Goal: Check status: Check status

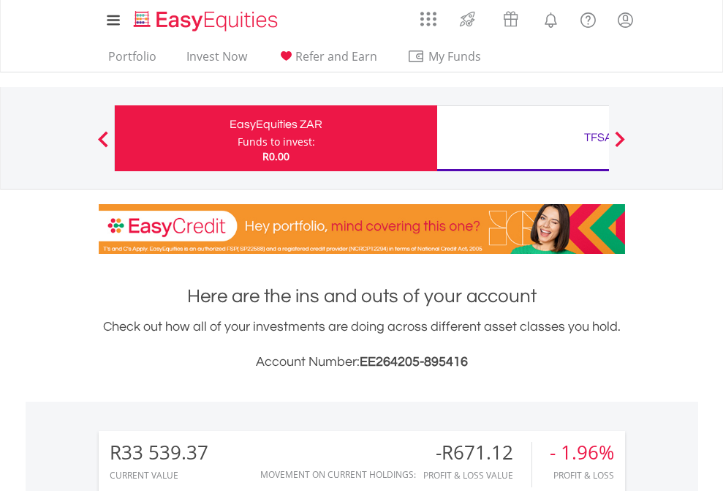
scroll to position [140, 230]
click at [238, 138] on div "Funds to invest:" at bounding box center [277, 142] width 78 height 15
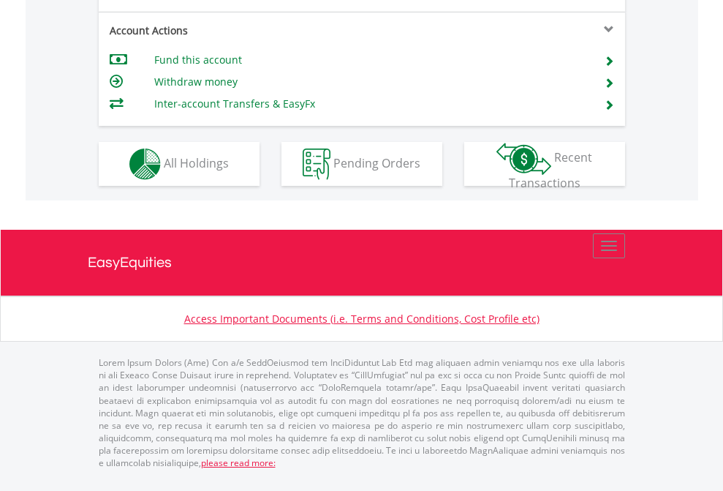
scroll to position [1373, 0]
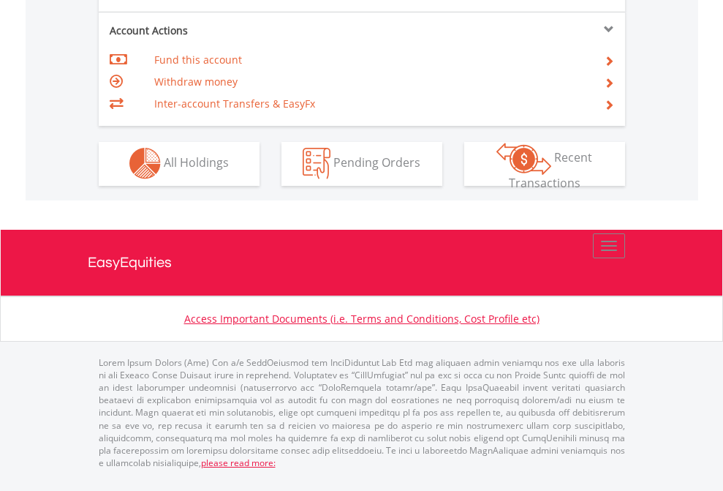
scroll to position [1368, 0]
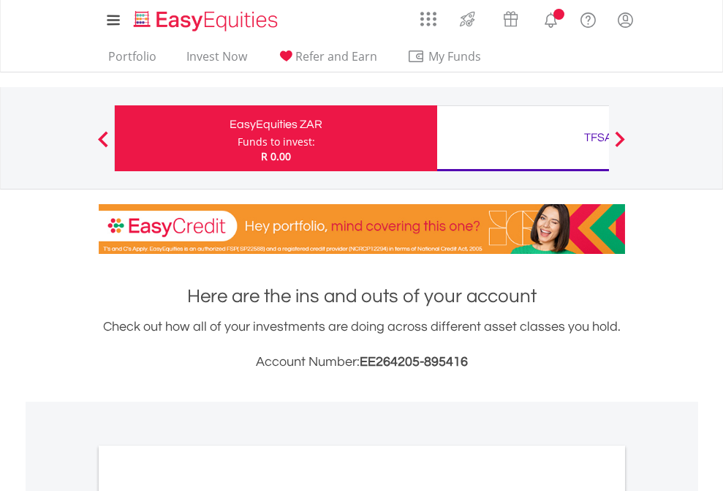
scroll to position [879, 0]
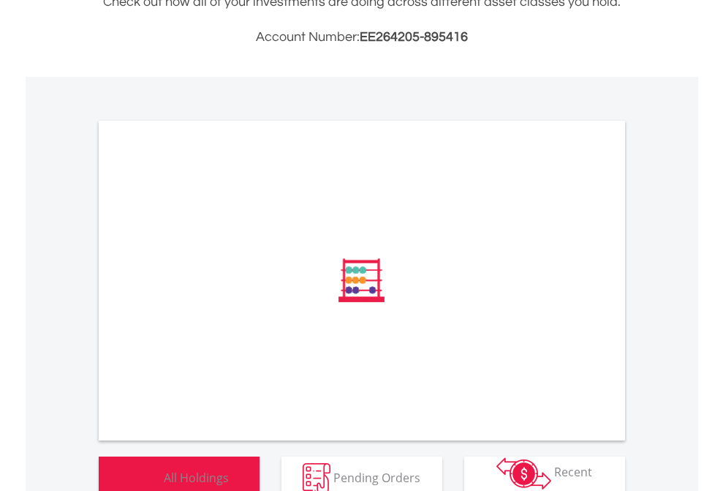
click at [164, 469] on span "All Holdings" at bounding box center [196, 477] width 65 height 16
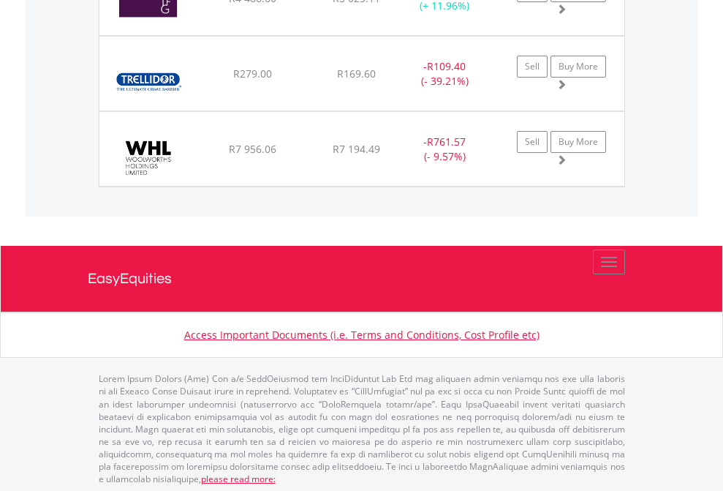
scroll to position [140, 230]
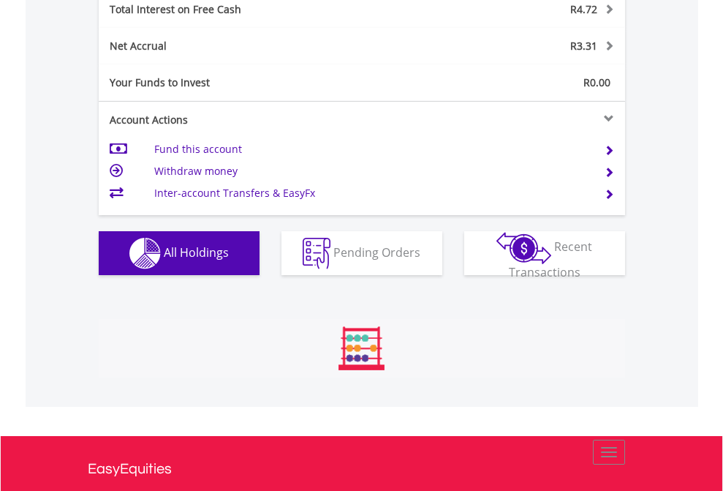
scroll to position [140, 230]
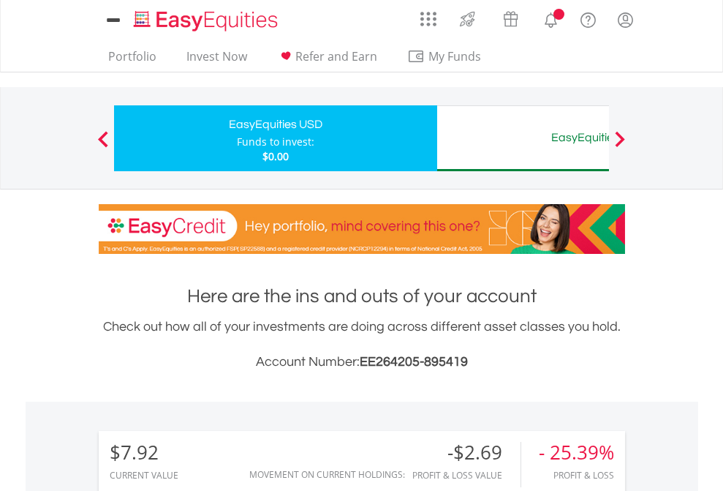
scroll to position [1092, 0]
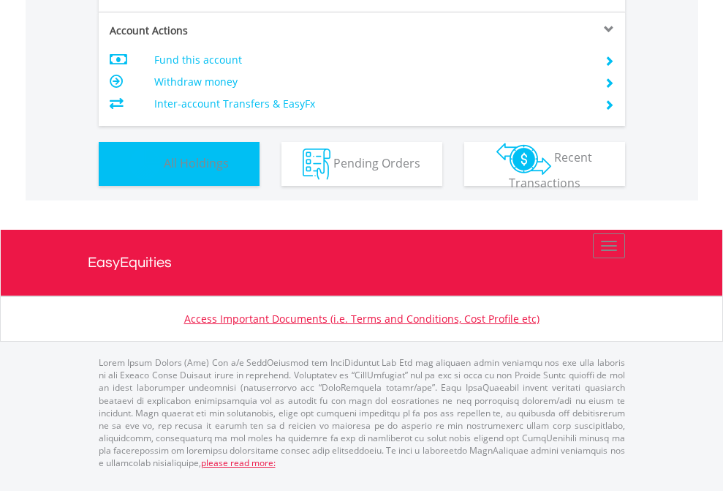
scroll to position [140, 230]
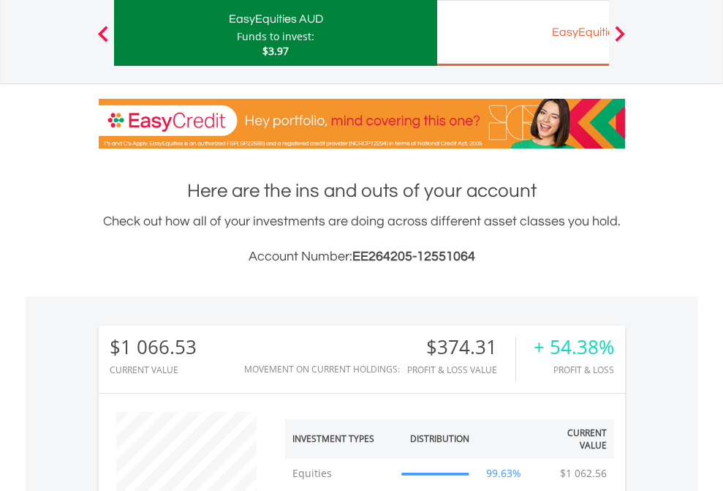
scroll to position [140, 230]
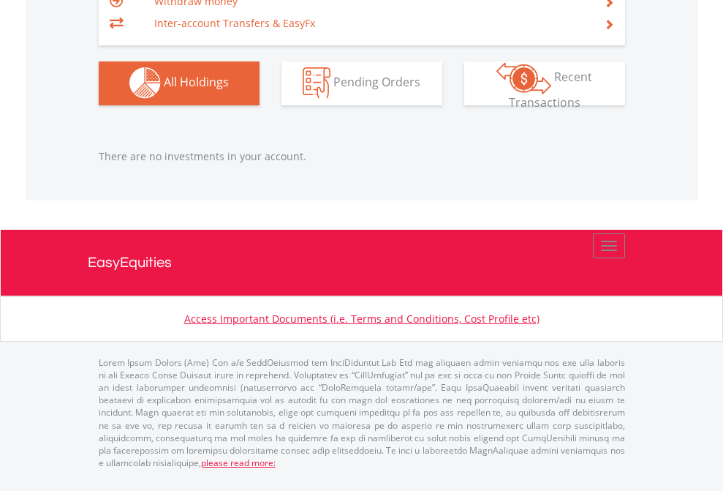
scroll to position [140, 230]
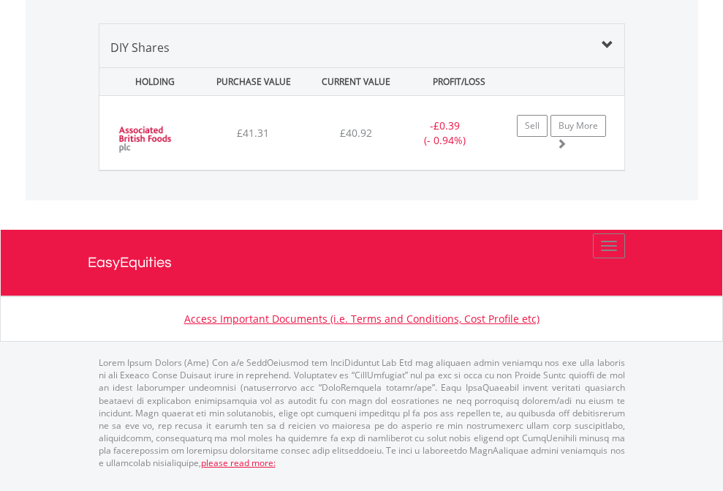
scroll to position [1414, 0]
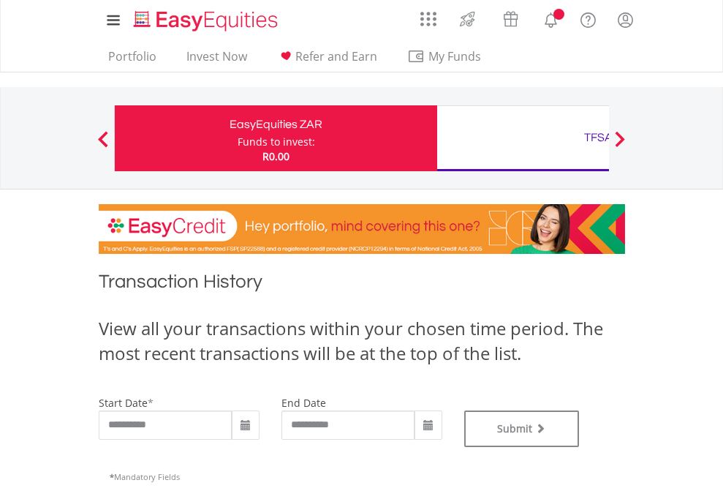
type input "**********"
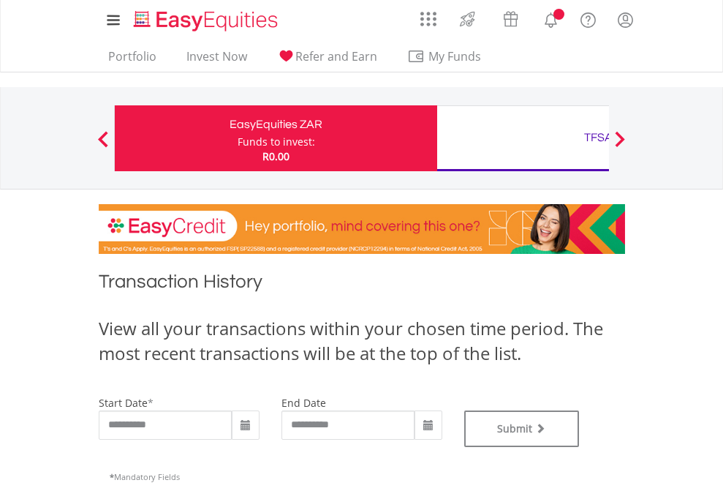
click at [523, 138] on div "TFSA" at bounding box center [598, 137] width 305 height 20
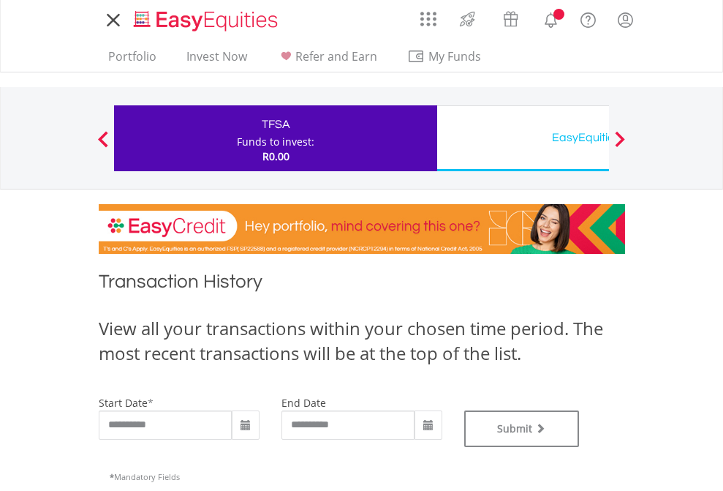
type input "**********"
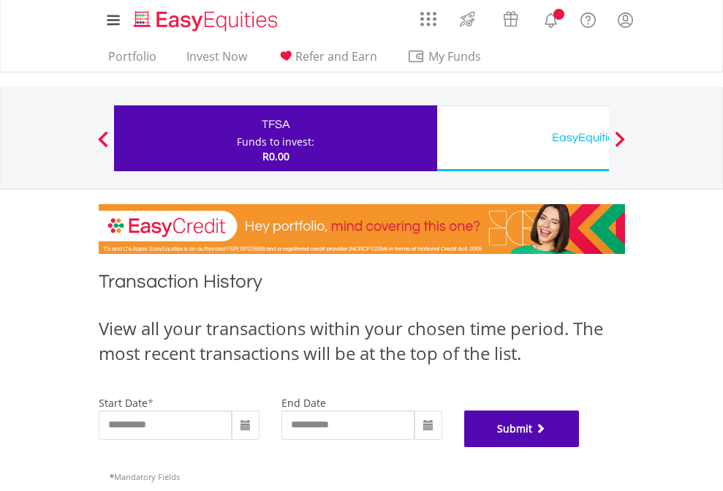
click at [580, 447] on button "Submit" at bounding box center [523, 428] width 116 height 37
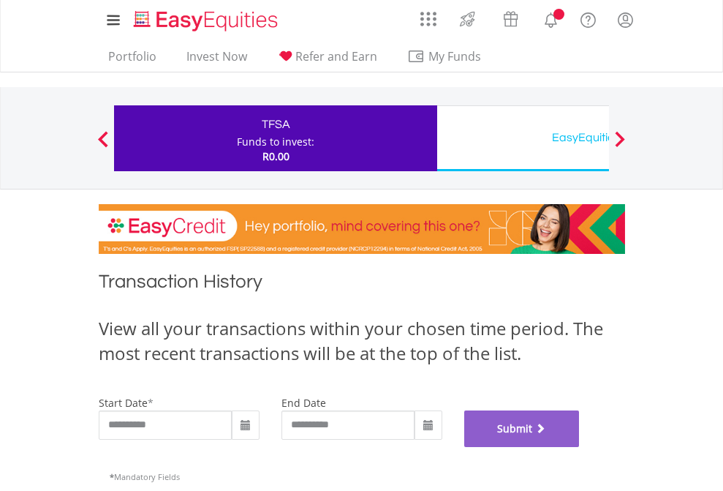
scroll to position [593, 0]
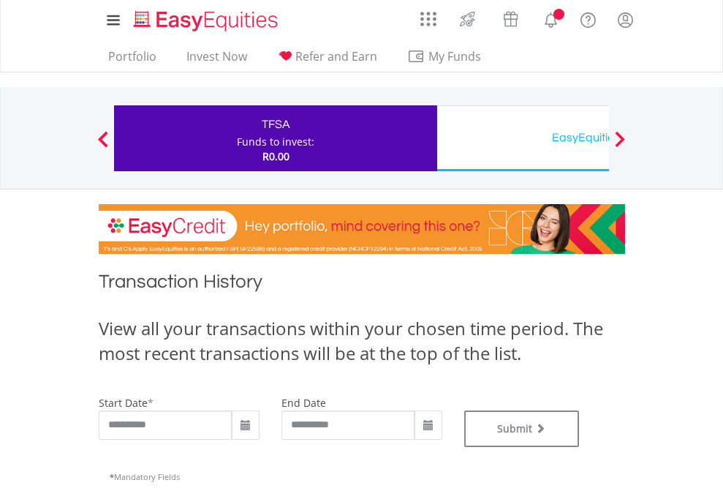
click at [523, 138] on div "EasyEquities USD" at bounding box center [598, 137] width 305 height 20
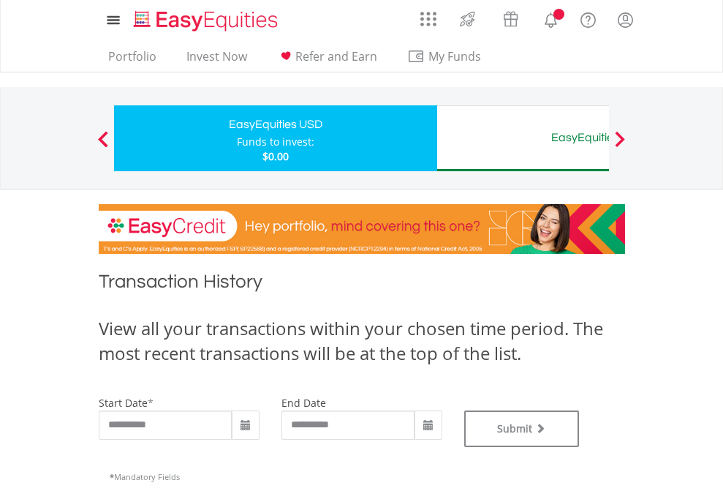
type input "**********"
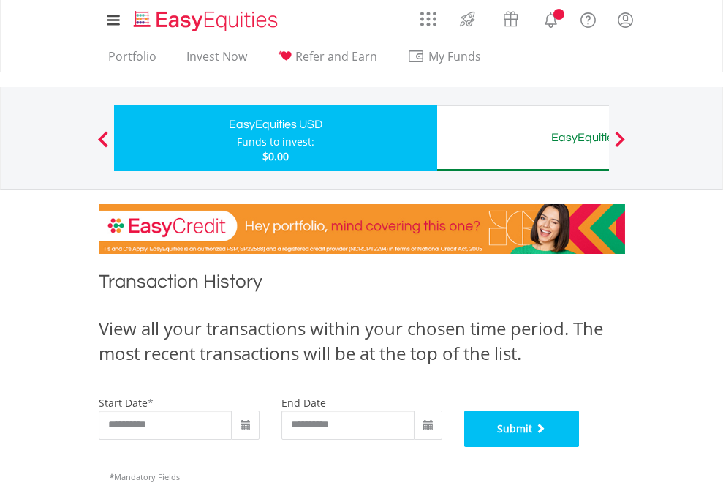
click at [580, 447] on button "Submit" at bounding box center [523, 428] width 116 height 37
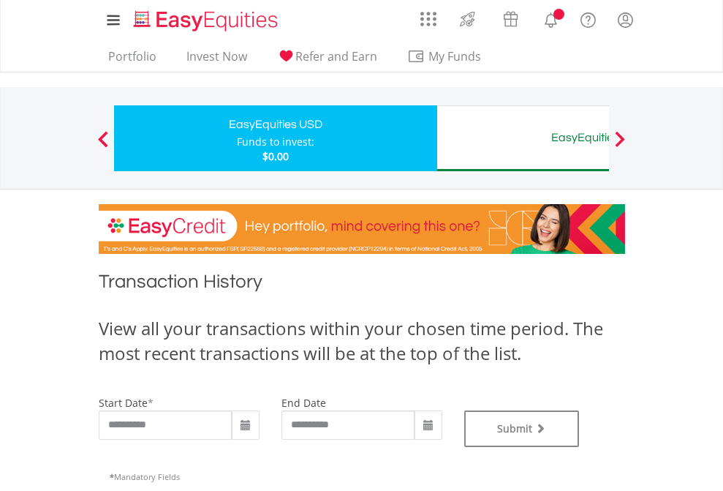
click at [523, 138] on div "EasyEquities AUD" at bounding box center [598, 137] width 305 height 20
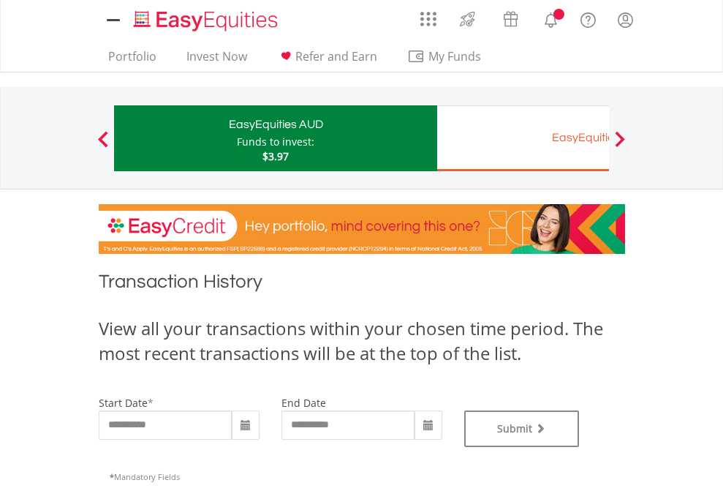
type input "**********"
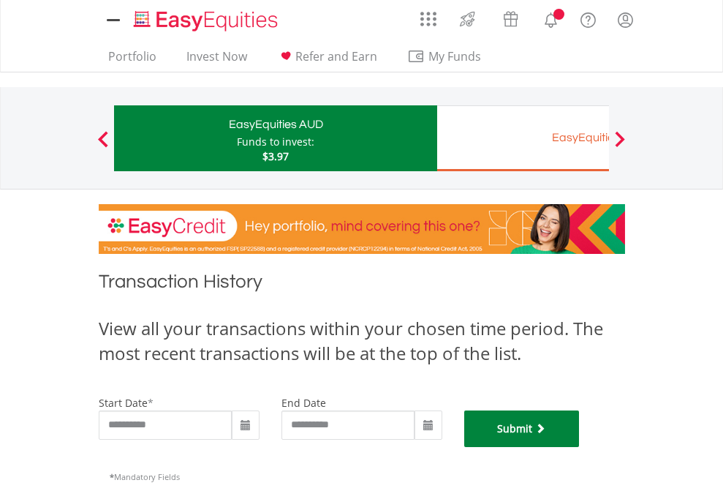
click at [580, 447] on button "Submit" at bounding box center [523, 428] width 116 height 37
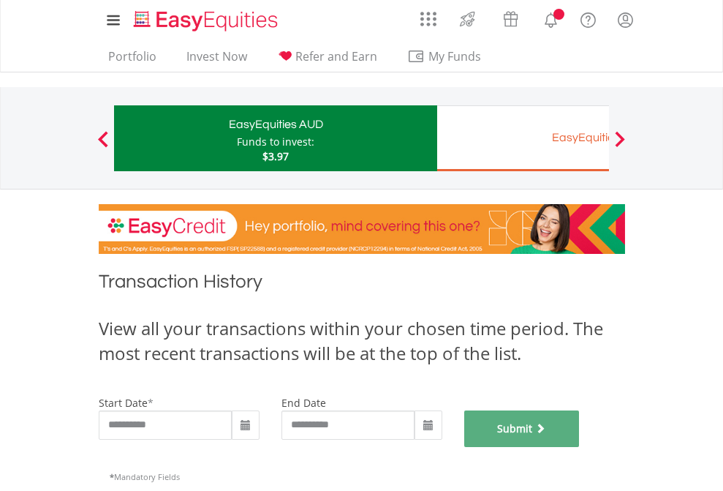
scroll to position [593, 0]
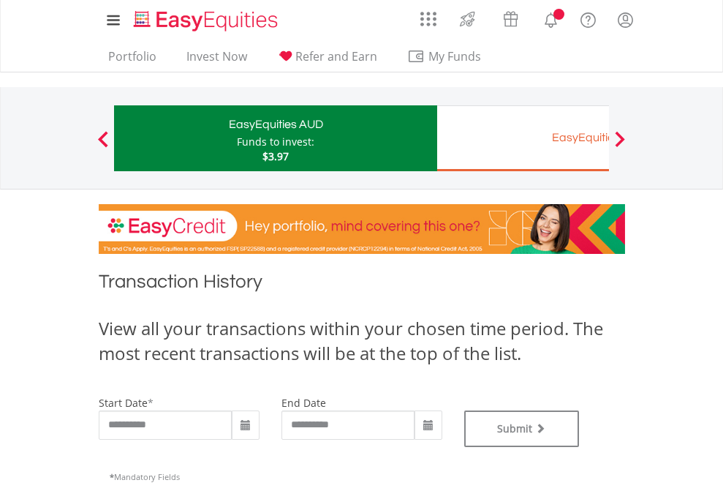
click at [523, 138] on div "EasyEquities EUR" at bounding box center [598, 137] width 305 height 20
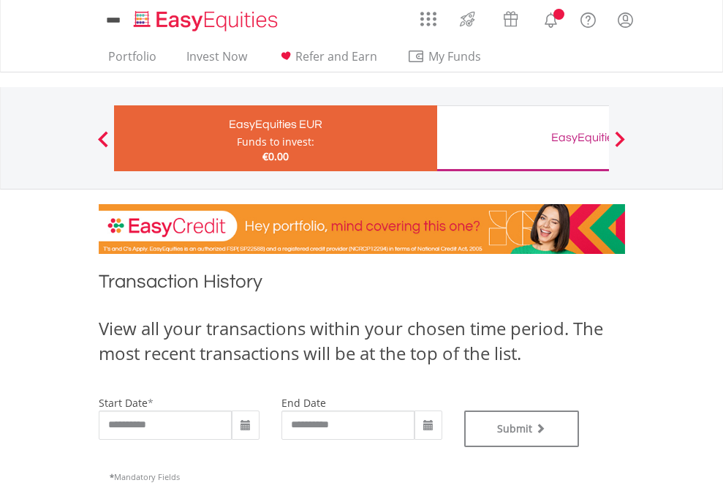
type input "**********"
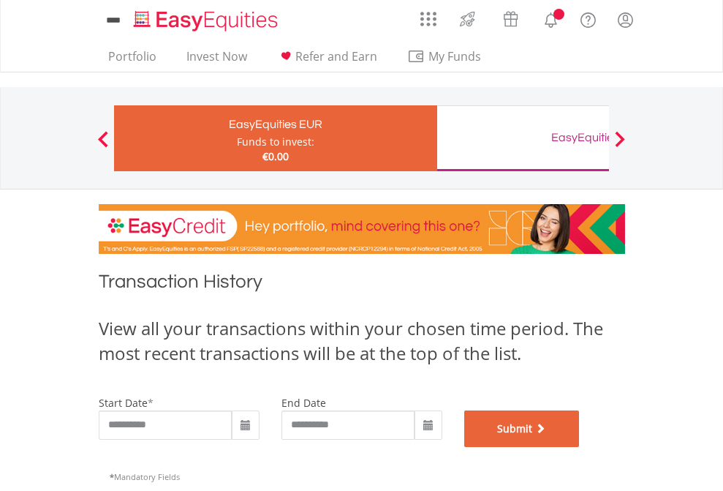
click at [580, 447] on button "Submit" at bounding box center [523, 428] width 116 height 37
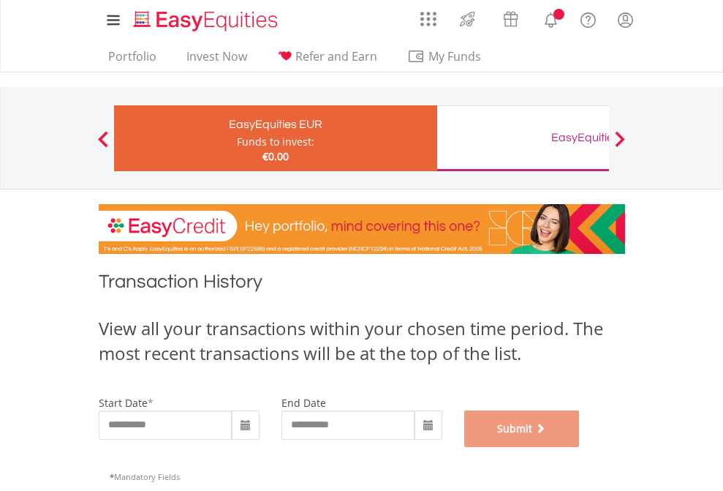
scroll to position [593, 0]
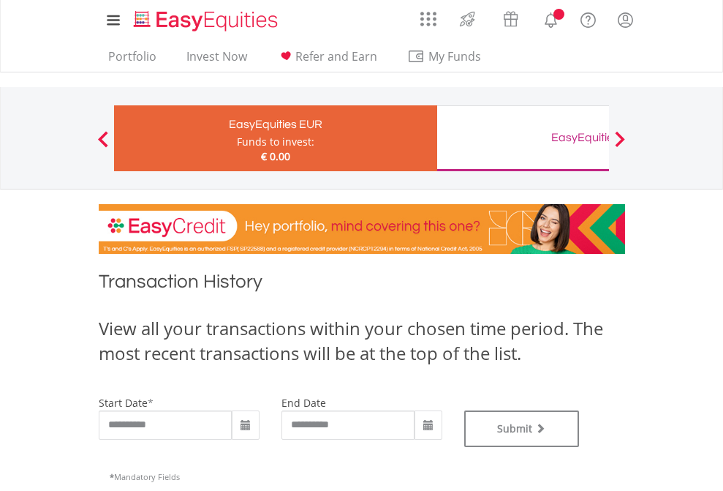
click at [523, 138] on div "EasyEquities GBP" at bounding box center [598, 137] width 305 height 20
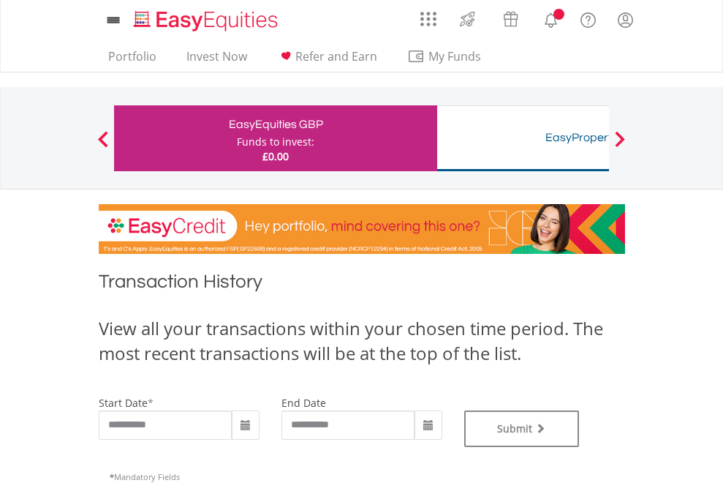
type input "**********"
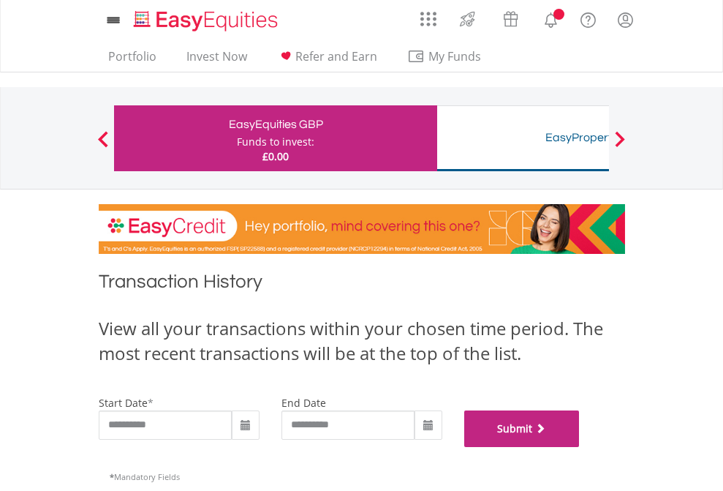
click at [580, 447] on button "Submit" at bounding box center [523, 428] width 116 height 37
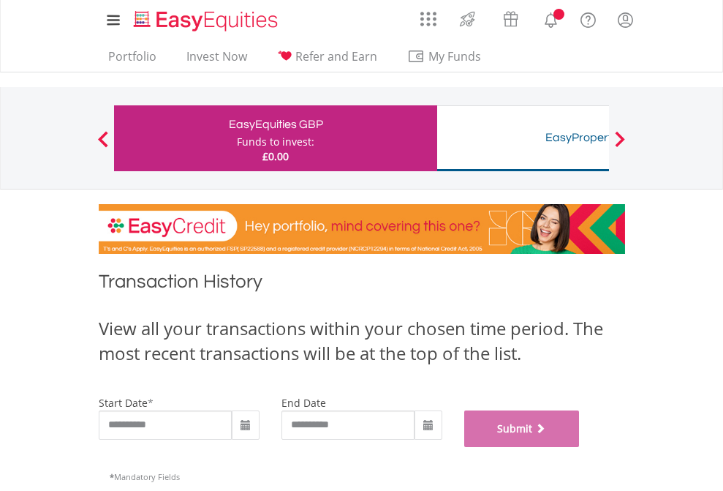
scroll to position [593, 0]
